Goal: Transaction & Acquisition: Purchase product/service

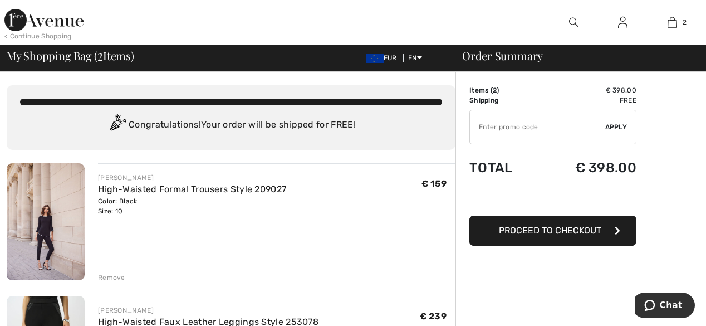
scroll to position [223, 0]
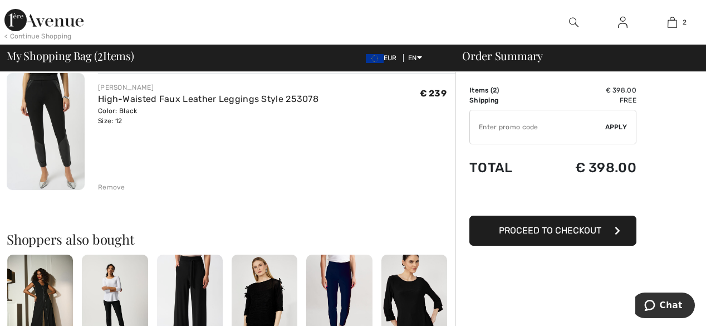
click at [60, 129] on img at bounding box center [46, 131] width 78 height 117
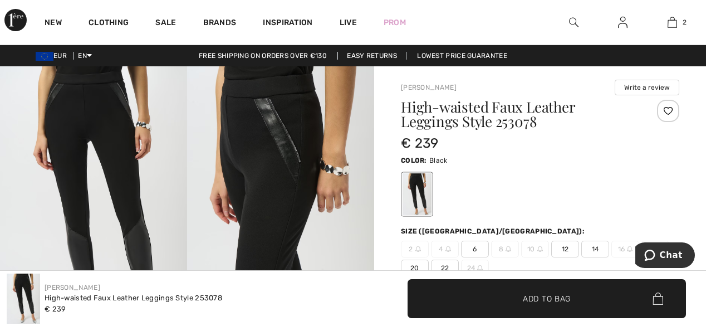
click at [254, 170] on img at bounding box center [280, 206] width 187 height 281
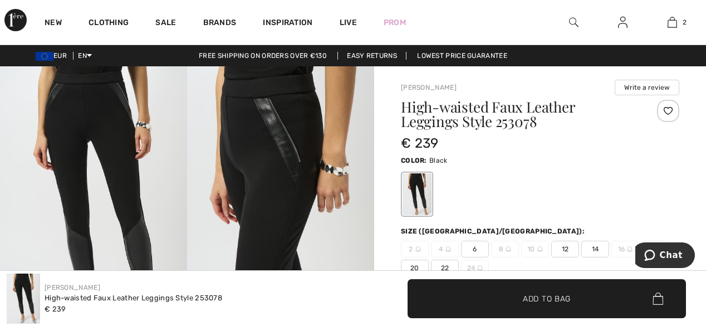
click at [314, 261] on img at bounding box center [280, 206] width 187 height 281
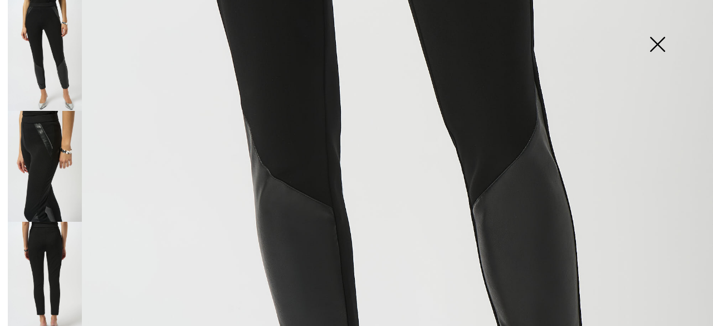
scroll to position [668, 0]
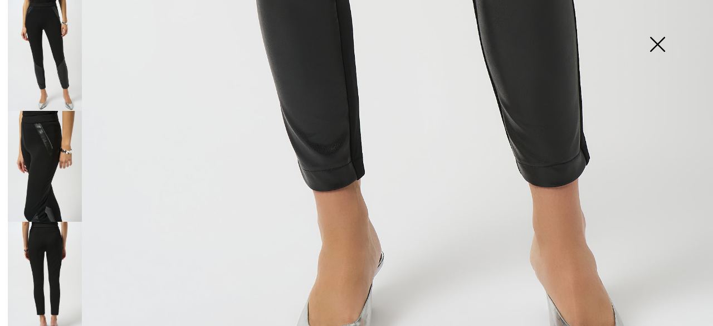
click at [66, 268] on img at bounding box center [45, 277] width 74 height 111
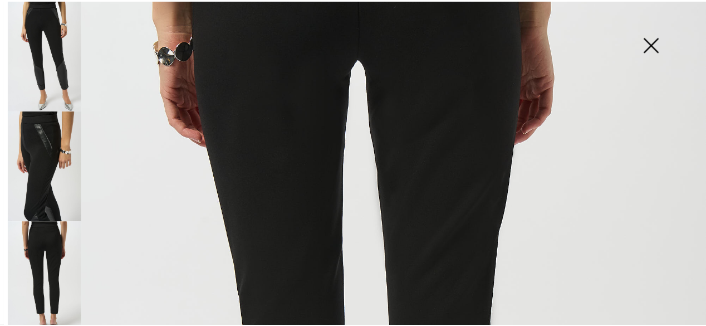
scroll to position [0, 0]
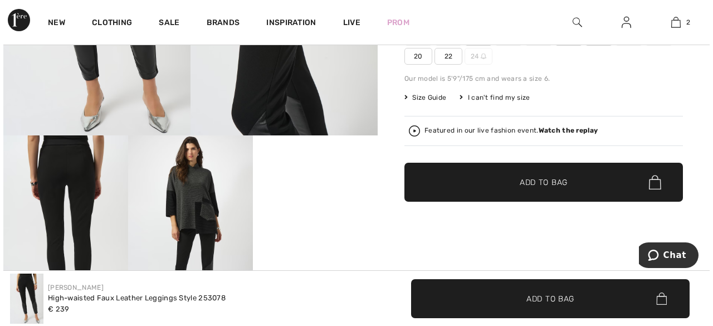
scroll to position [223, 0]
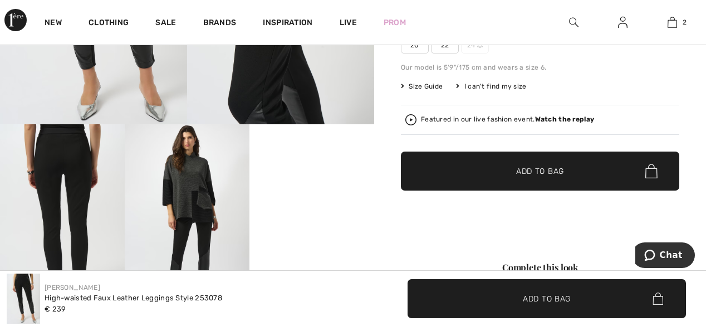
click at [203, 244] on img at bounding box center [187, 217] width 125 height 187
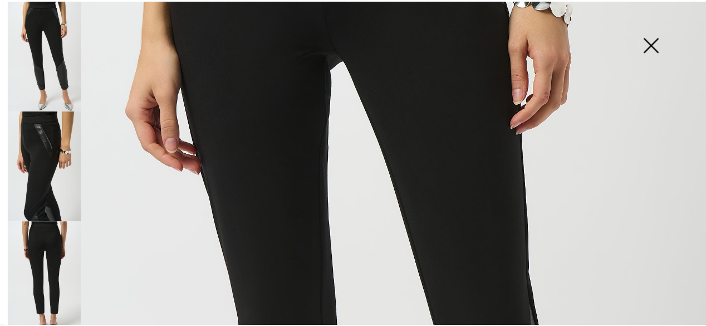
scroll to position [0, 0]
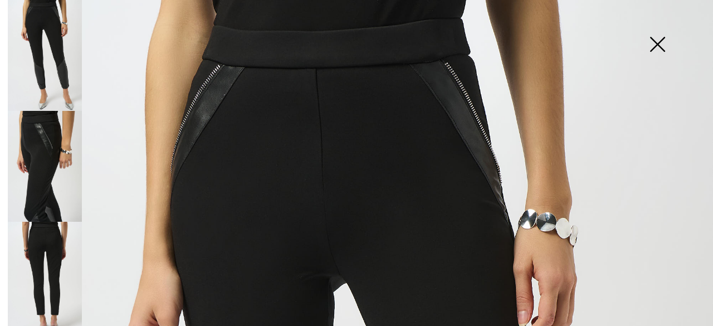
click at [663, 48] on img at bounding box center [657, 45] width 56 height 57
